Goal: Information Seeking & Learning: Learn about a topic

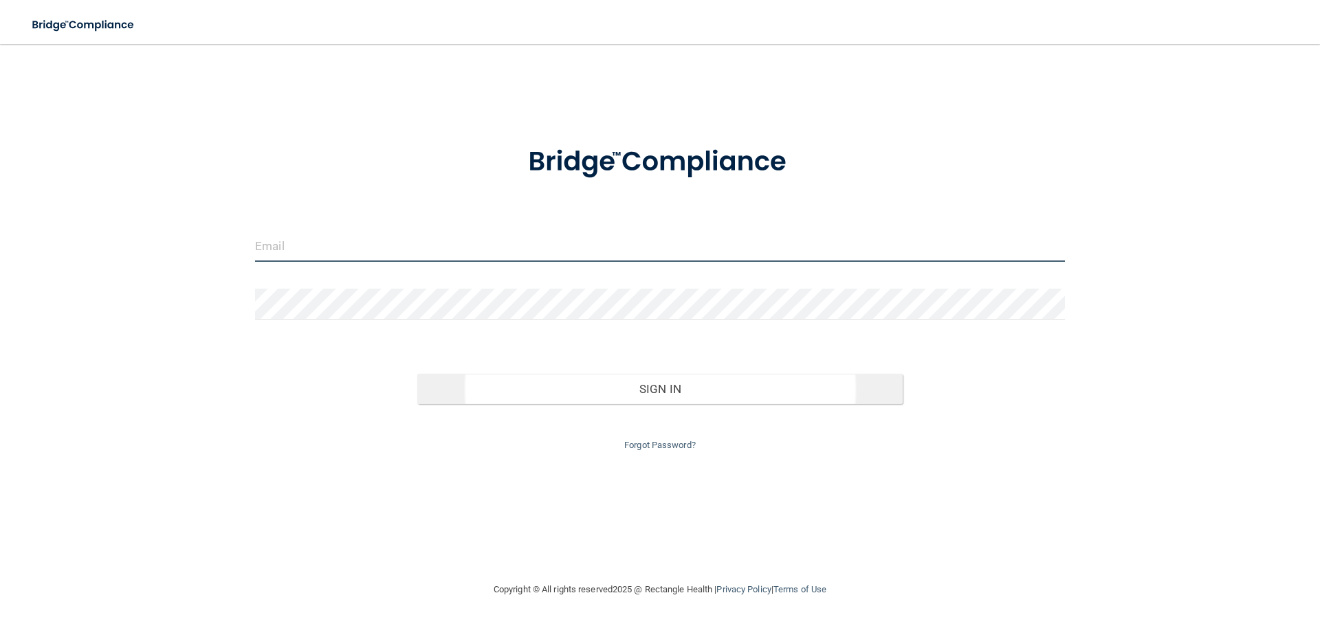
type input "[EMAIL_ADDRESS][DOMAIN_NAME]"
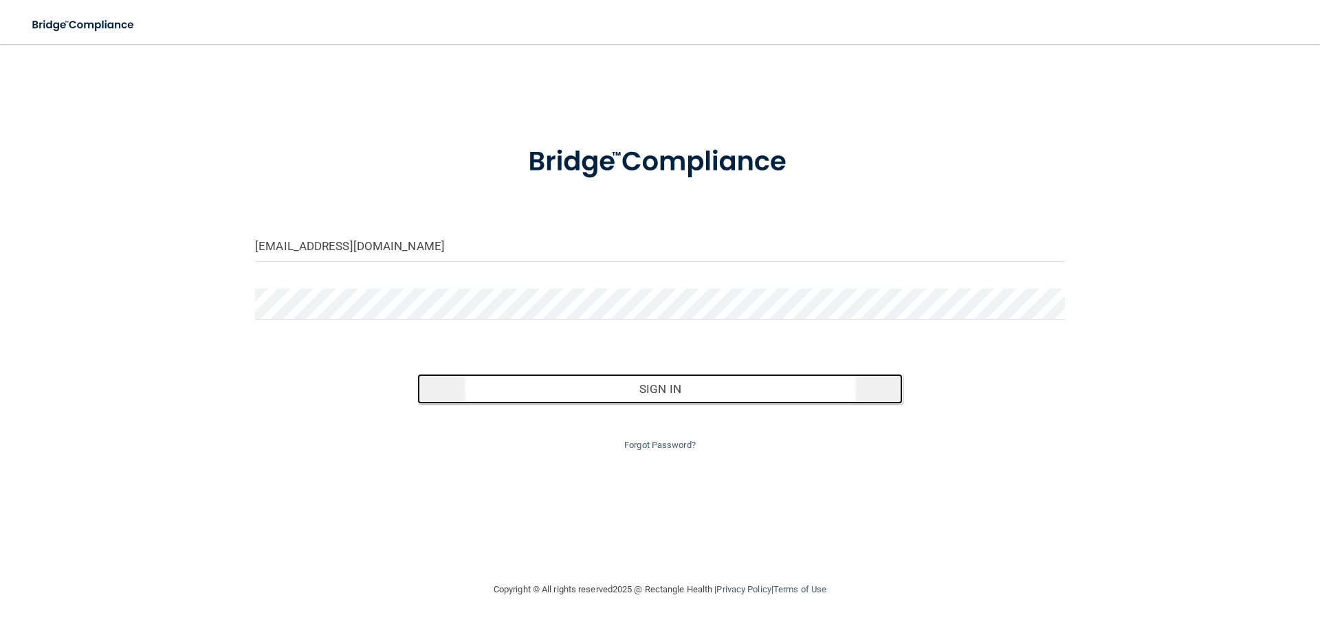
click at [661, 390] on button "Sign In" at bounding box center [660, 389] width 486 height 30
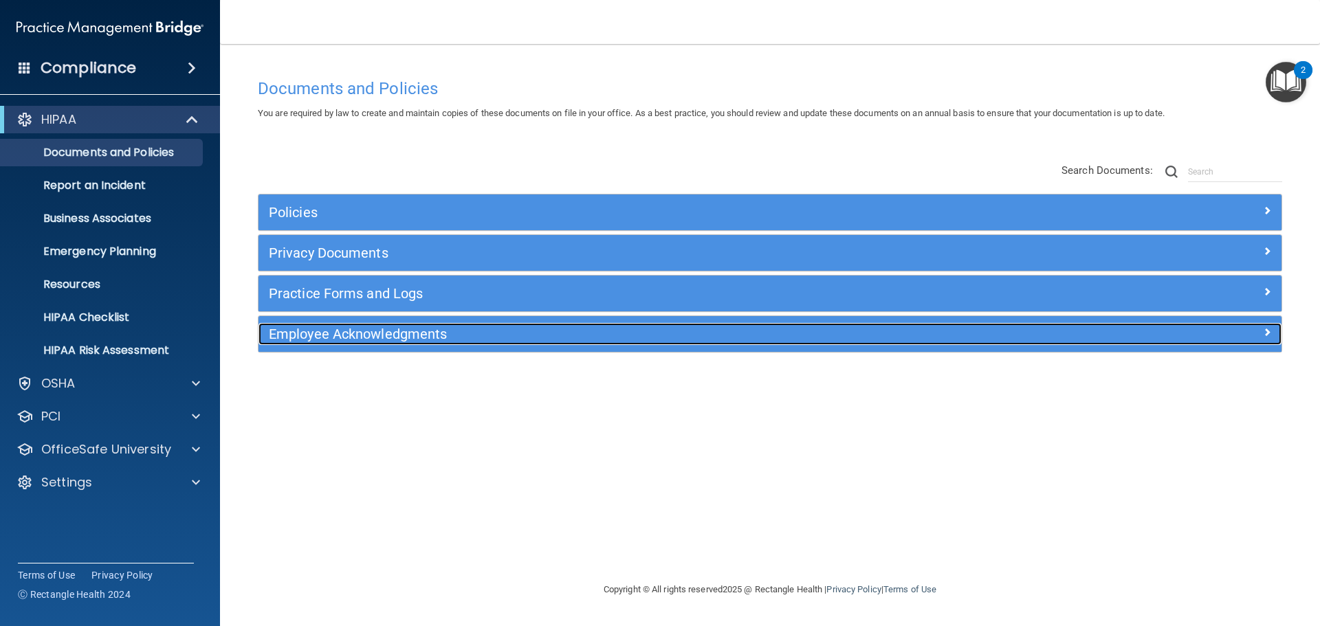
click at [645, 339] on h5 "Employee Acknowledgments" at bounding box center [642, 334] width 747 height 15
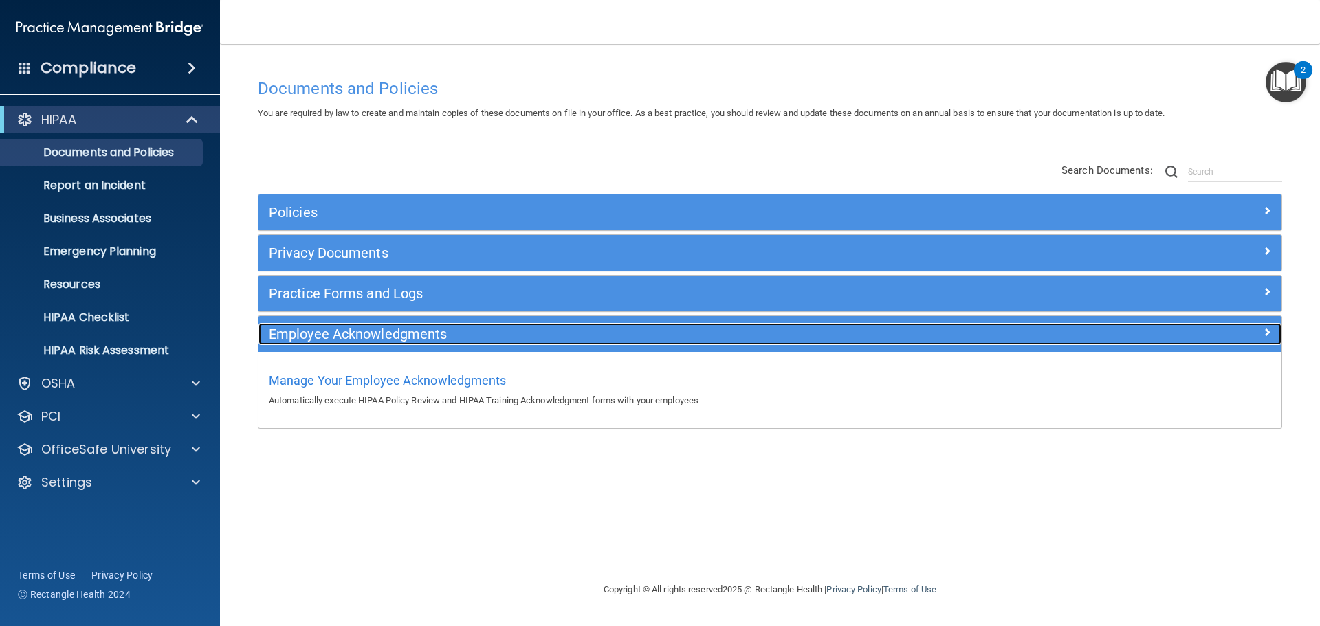
click at [645, 339] on h5 "Employee Acknowledgments" at bounding box center [642, 334] width 747 height 15
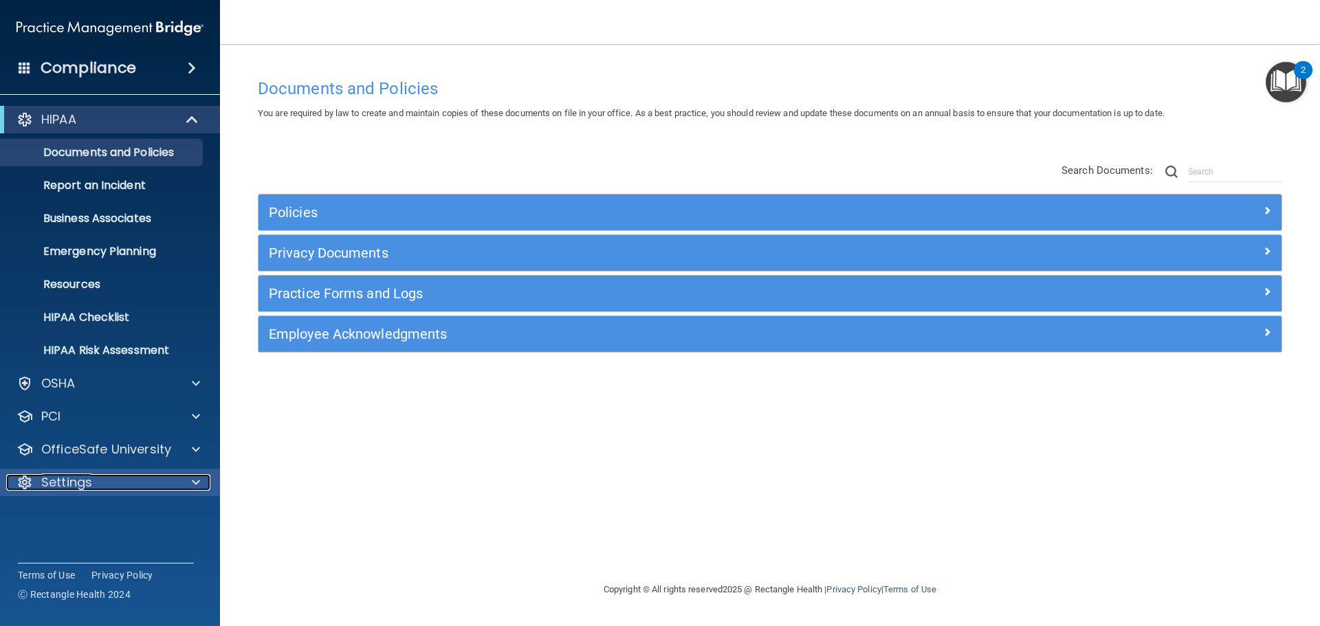
click at [83, 478] on p "Settings" at bounding box center [66, 482] width 51 height 16
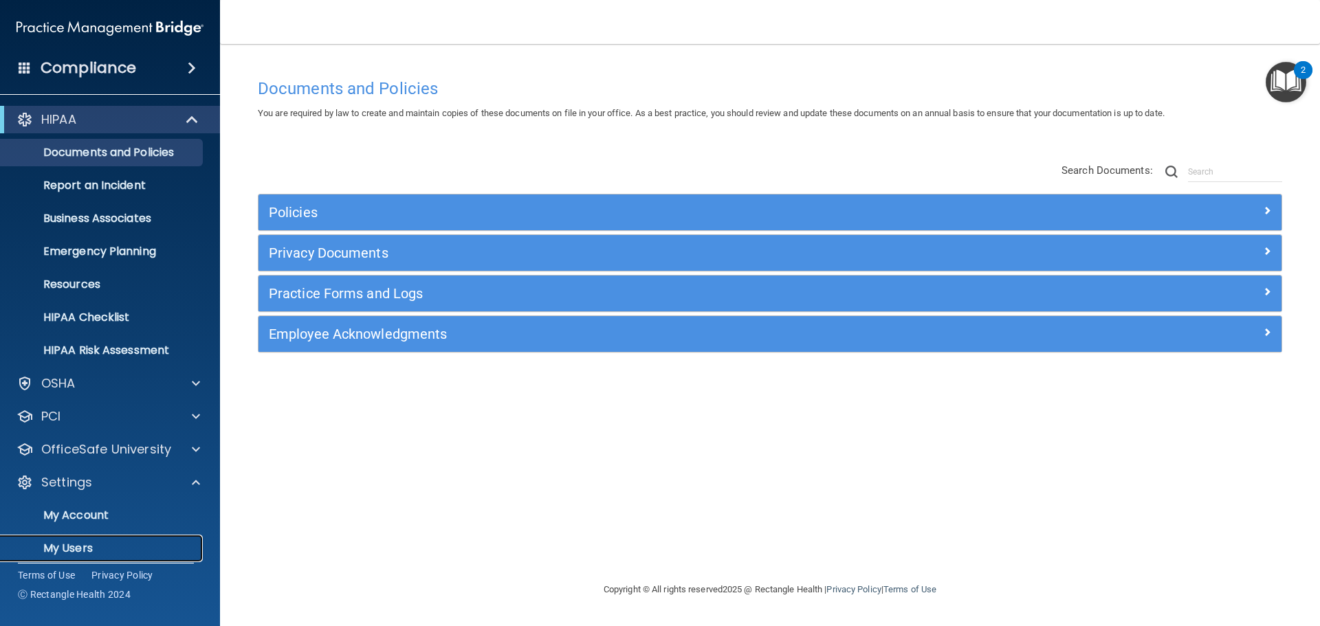
click at [77, 549] on p "My Users" at bounding box center [103, 549] width 188 height 14
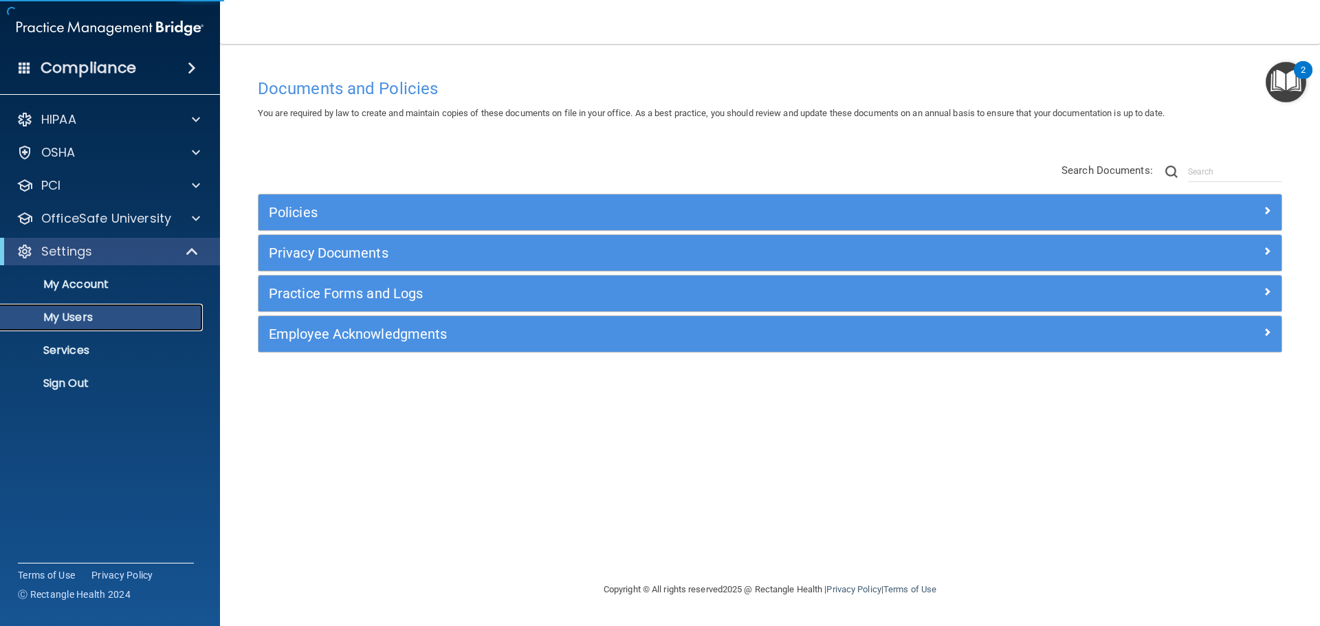
select select "20"
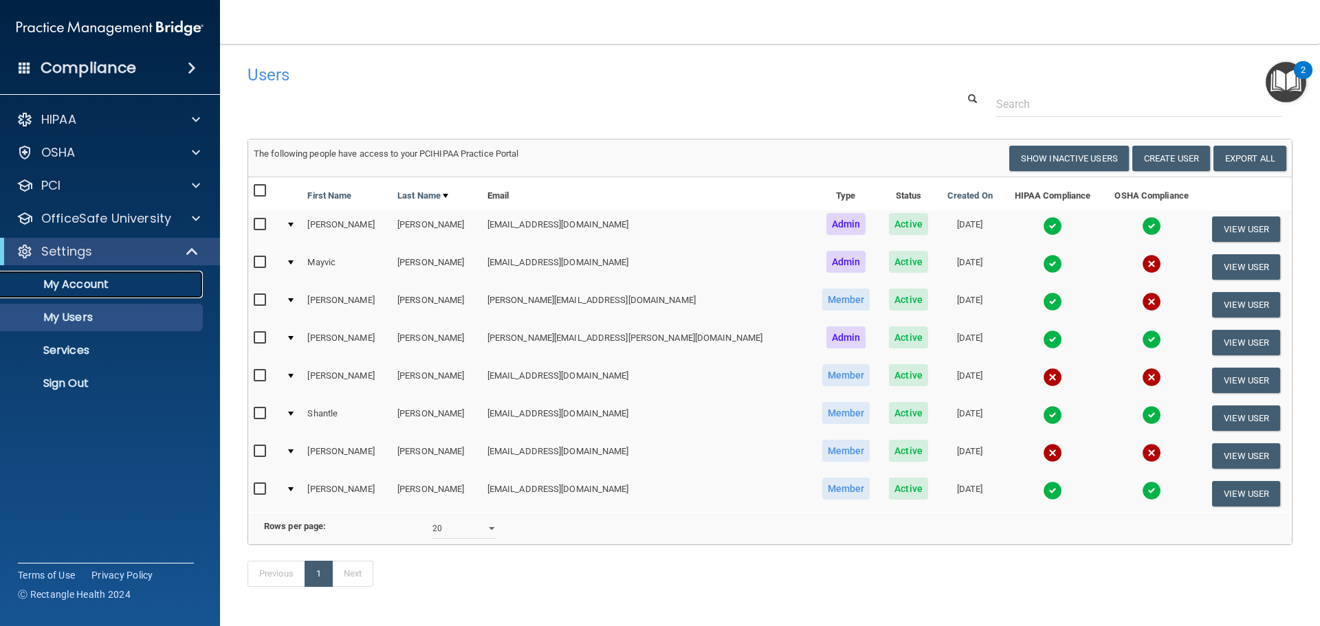
click at [76, 283] on p "My Account" at bounding box center [103, 285] width 188 height 14
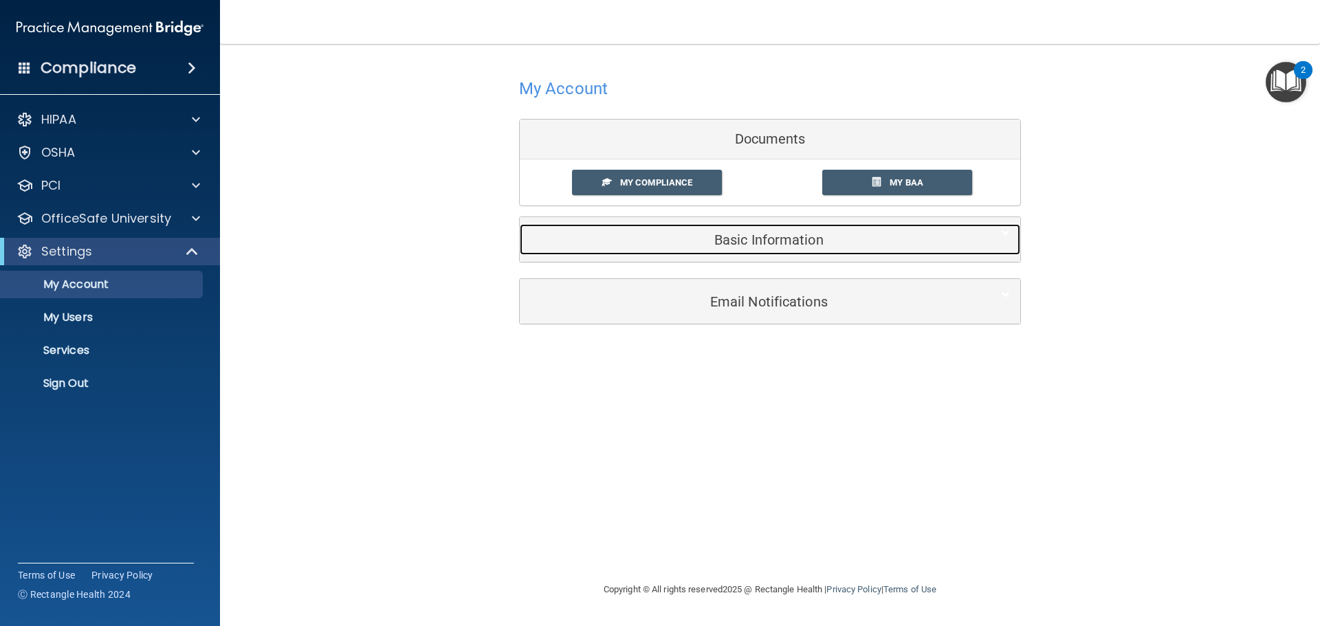
click at [756, 242] on h5 "Basic Information" at bounding box center [749, 239] width 438 height 15
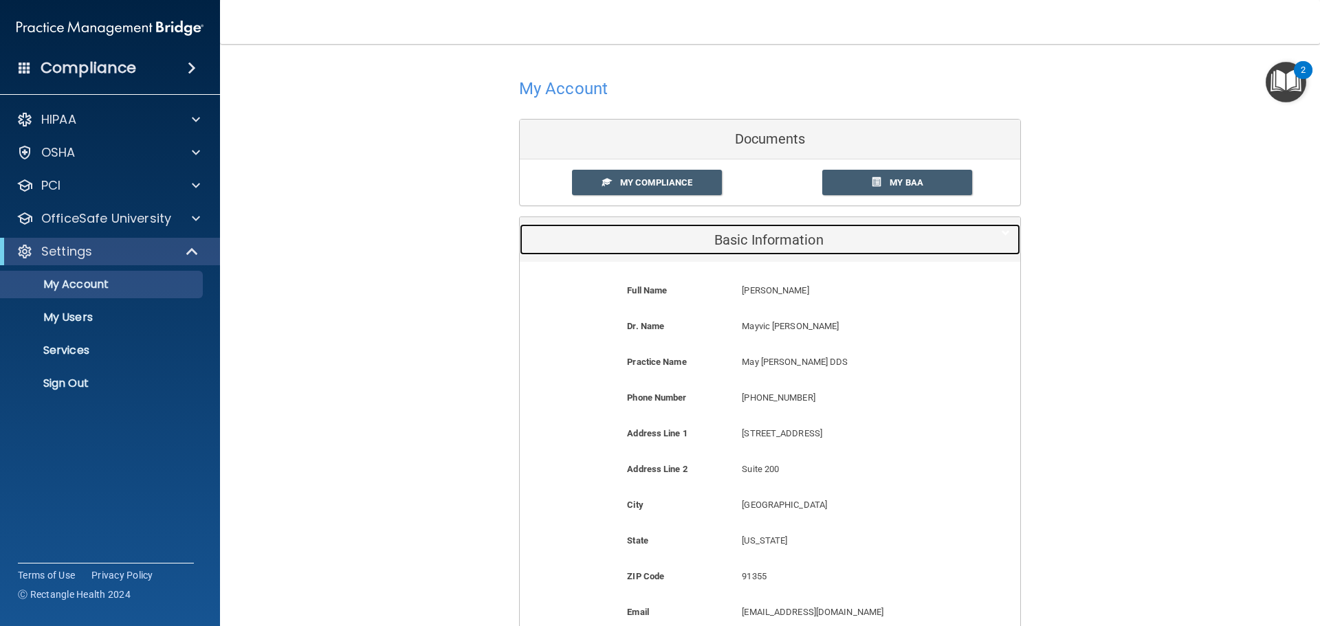
click at [756, 242] on h5 "Basic Information" at bounding box center [749, 239] width 438 height 15
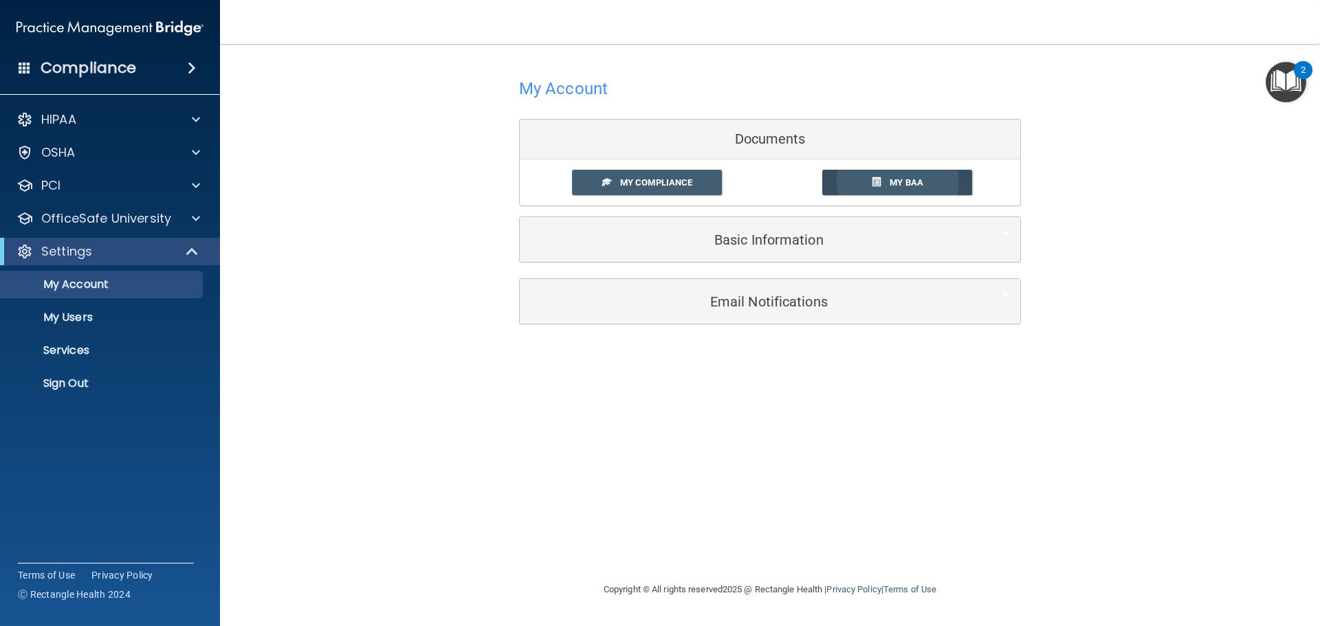
click at [880, 180] on span at bounding box center [876, 181] width 9 height 9
click at [650, 182] on span "My Compliance" at bounding box center [656, 182] width 72 height 10
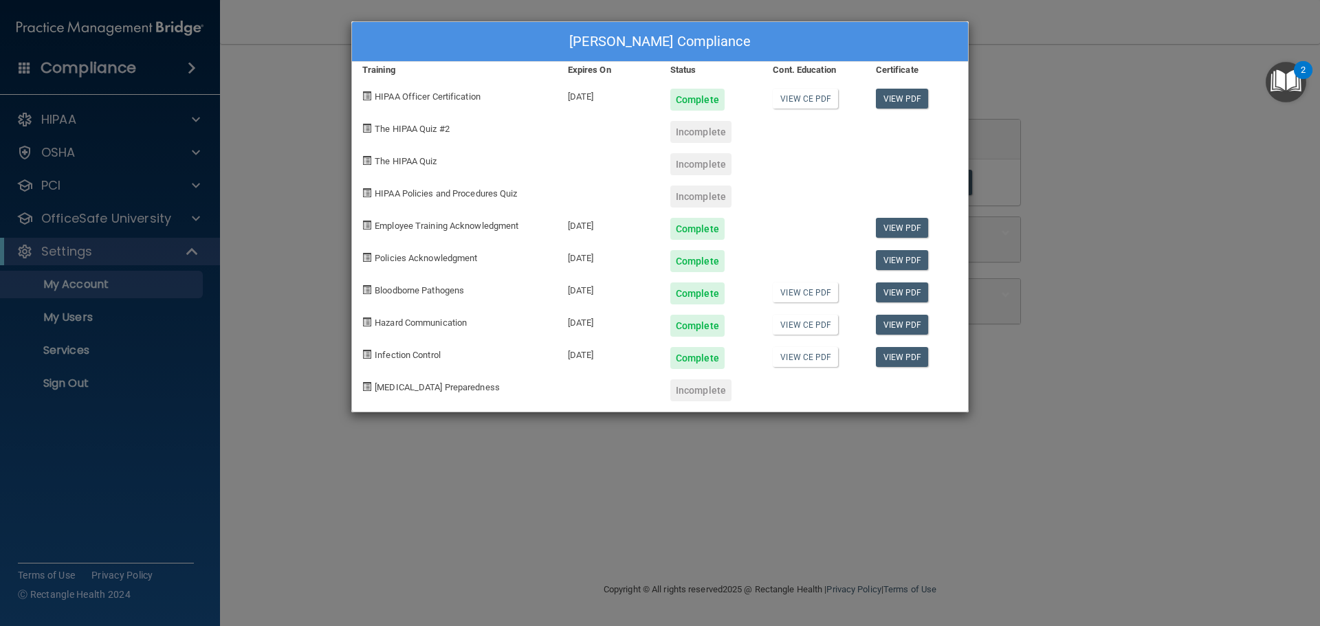
click at [311, 110] on div "[PERSON_NAME] Compliance Training Expires On Status Cont. Education Certificate…" at bounding box center [660, 313] width 1320 height 626
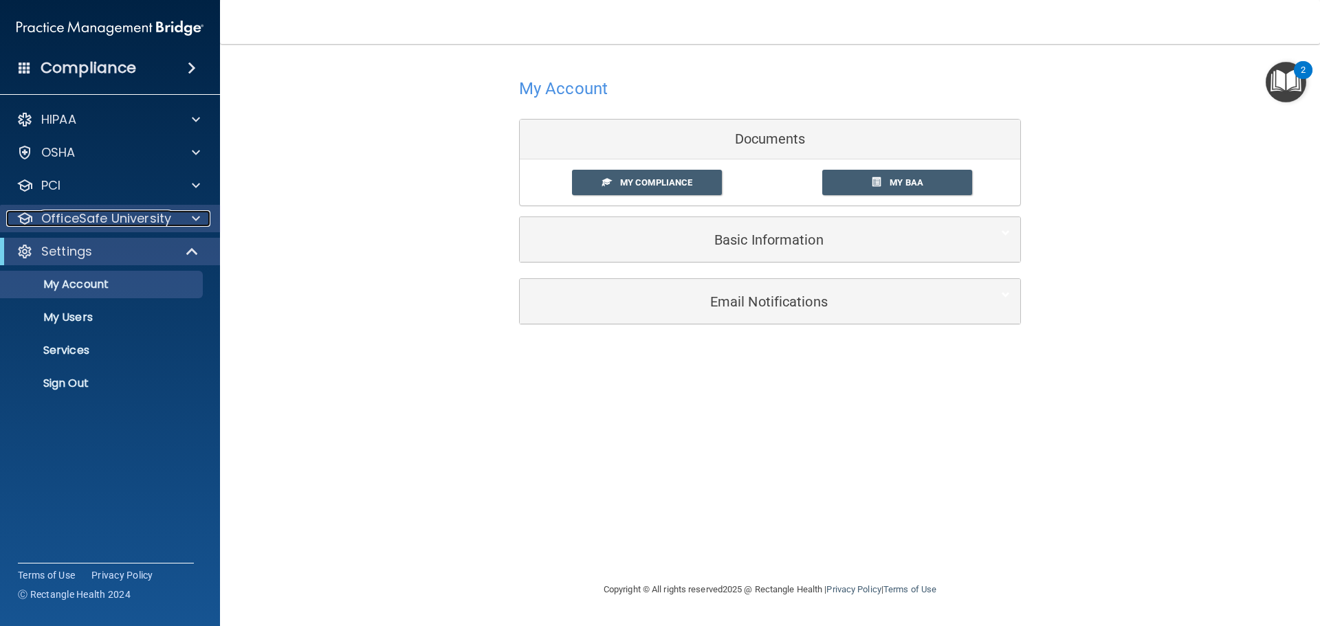
click at [98, 219] on p "OfficeSafe University" at bounding box center [106, 218] width 130 height 16
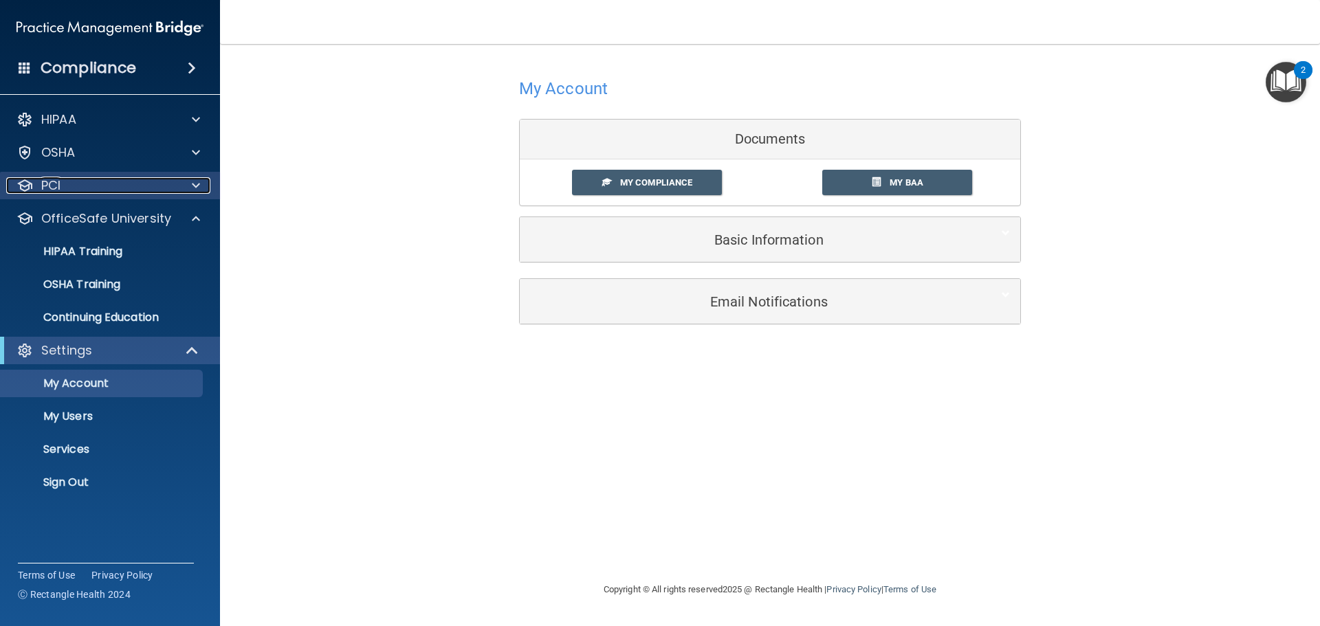
click at [109, 188] on div "PCI" at bounding box center [91, 185] width 170 height 16
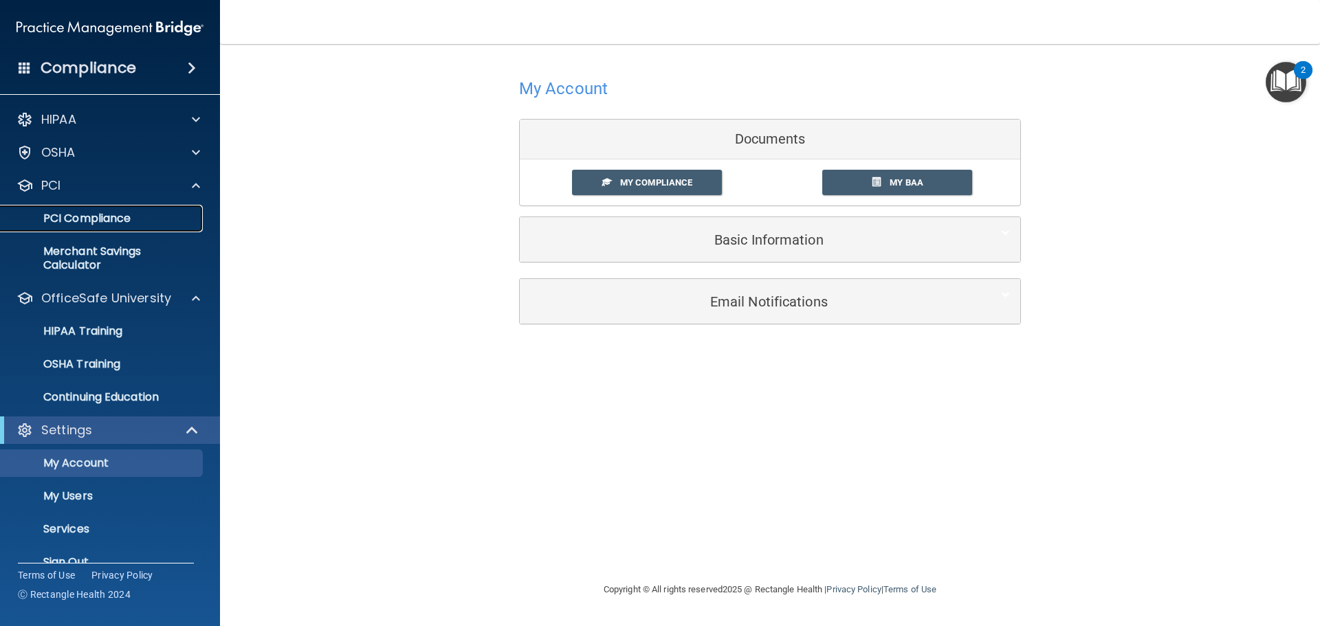
click at [110, 217] on p "PCI Compliance" at bounding box center [103, 219] width 188 height 14
click at [68, 154] on p "OSHA" at bounding box center [58, 152] width 34 height 16
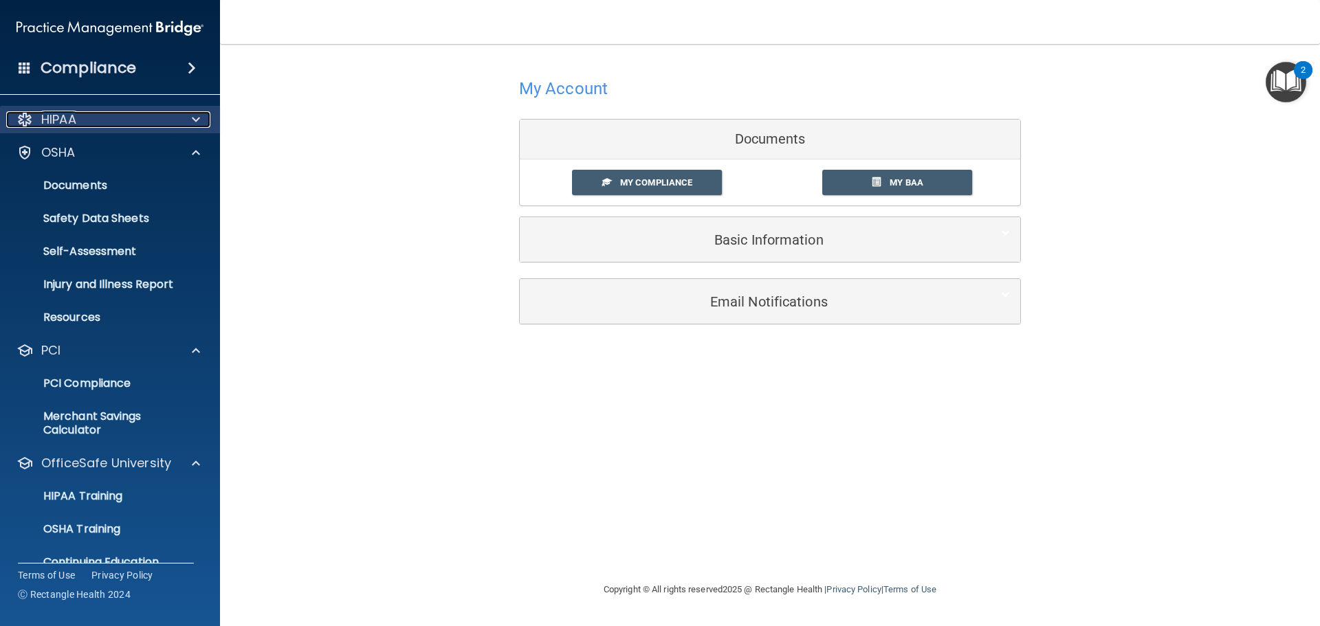
click at [95, 122] on div "HIPAA" at bounding box center [91, 119] width 170 height 16
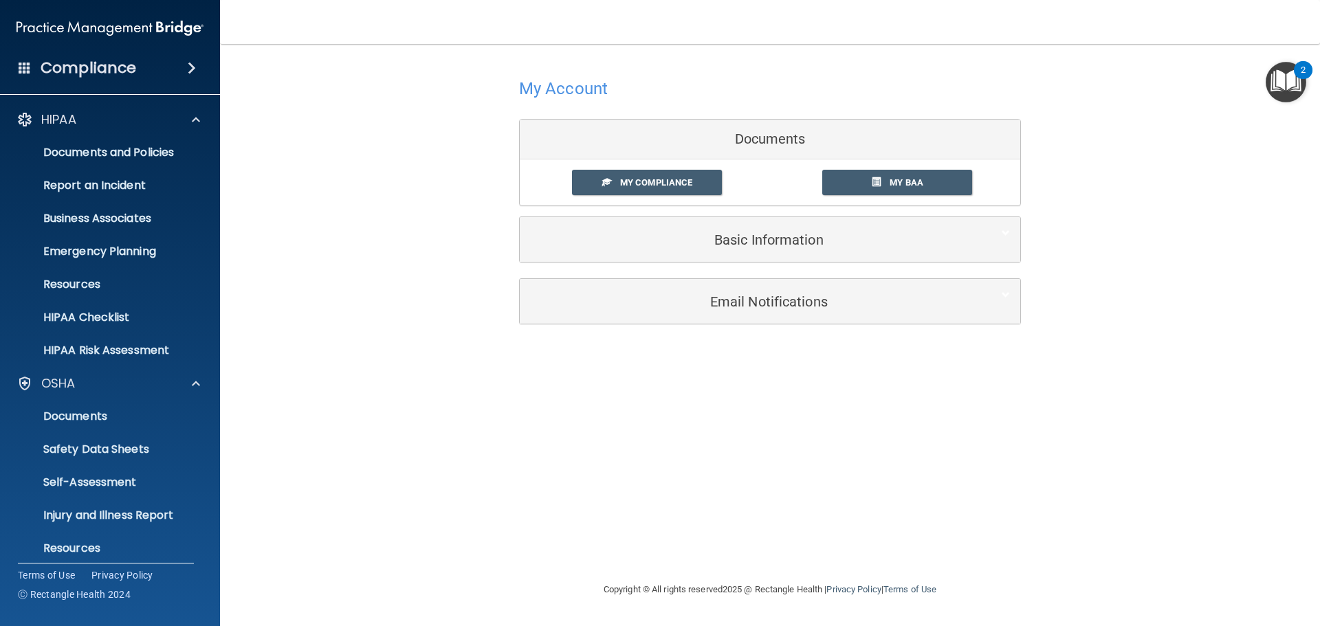
click at [188, 68] on span at bounding box center [192, 68] width 8 height 16
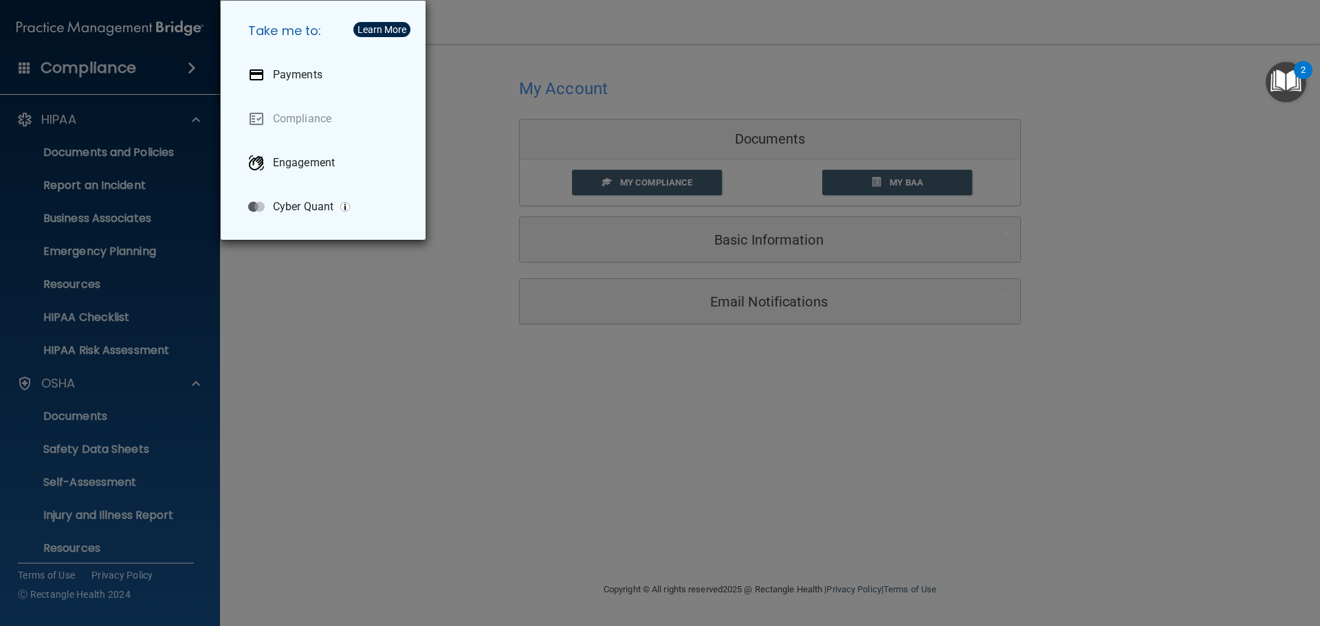
click at [174, 71] on div "Take me to: Payments Compliance Engagement Cyber Quant" at bounding box center [660, 313] width 1320 height 626
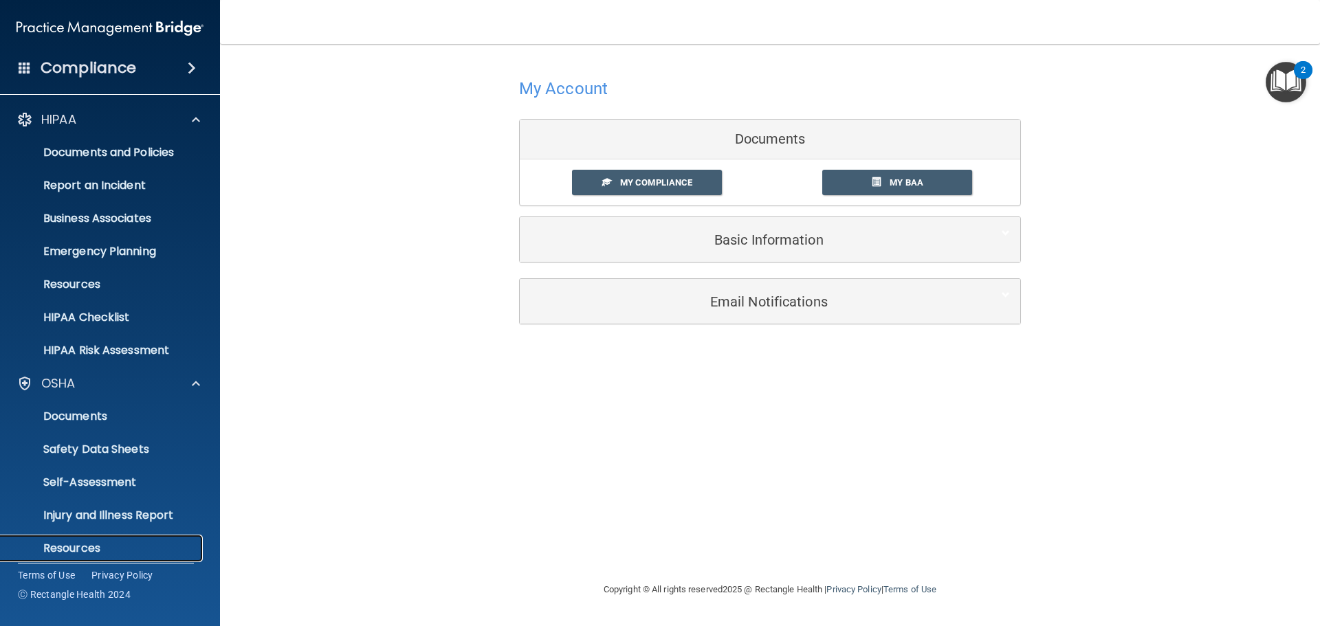
click at [73, 549] on p "Resources" at bounding box center [103, 549] width 188 height 14
